Goal: Transaction & Acquisition: Book appointment/travel/reservation

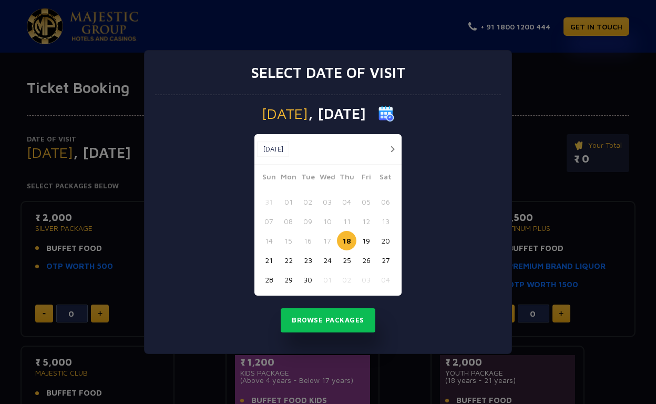
click at [368, 243] on button "19" at bounding box center [365, 240] width 19 height 19
click at [339, 310] on button "Browse Packages" at bounding box center [328, 320] width 95 height 24
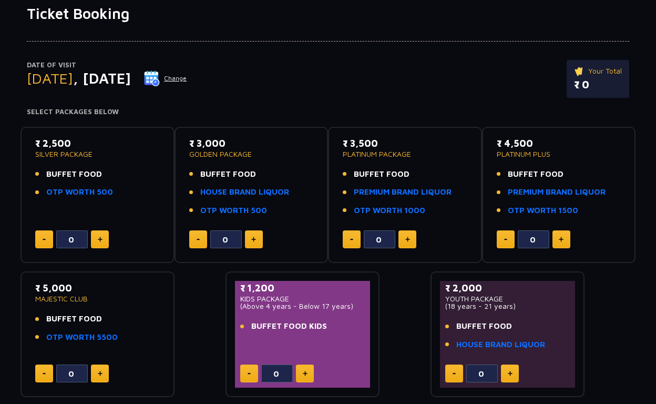
scroll to position [69, 0]
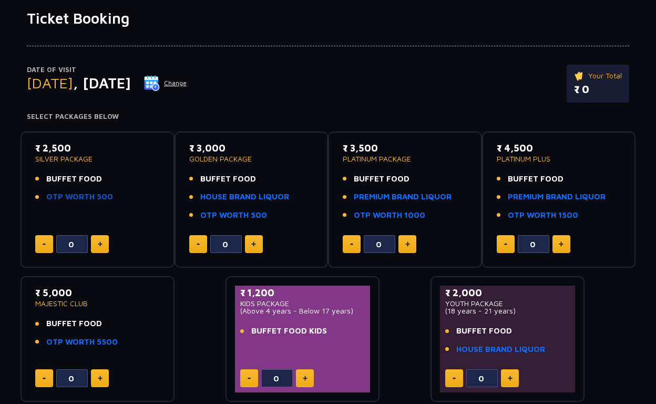
click at [70, 194] on link "OTP WORTH 500" at bounding box center [79, 197] width 67 height 12
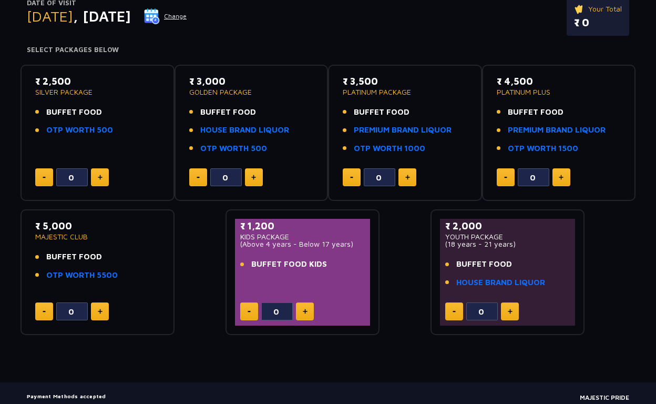
scroll to position [138, 0]
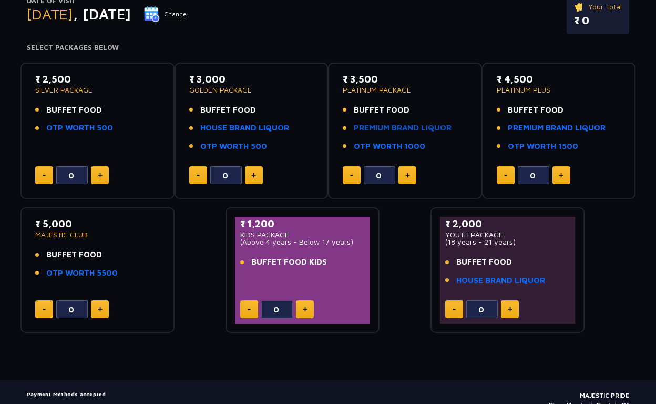
click at [374, 125] on link "PREMIUM BRAND LIQUOR" at bounding box center [403, 128] width 98 height 12
click at [235, 126] on link "HOUSE BRAND LIQUOR" at bounding box center [244, 128] width 89 height 12
click at [68, 126] on link "OTP WORTH 500" at bounding box center [79, 128] width 67 height 12
click at [233, 130] on link "HOUSE BRAND LIQUOR" at bounding box center [244, 128] width 89 height 12
click at [368, 131] on link "PREMIUM BRAND LIQUOR" at bounding box center [403, 128] width 98 height 12
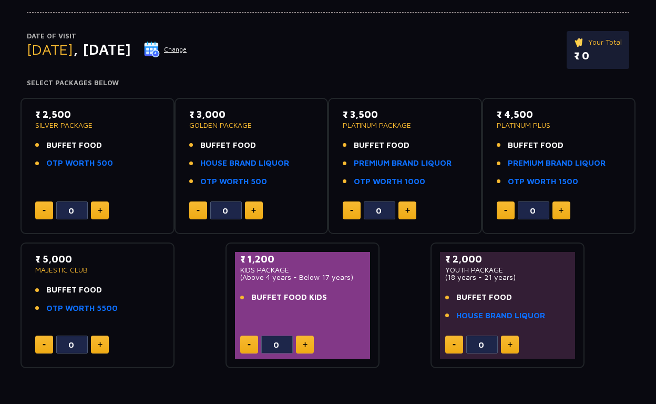
scroll to position [101, 0]
